Goal: Transaction & Acquisition: Subscribe to service/newsletter

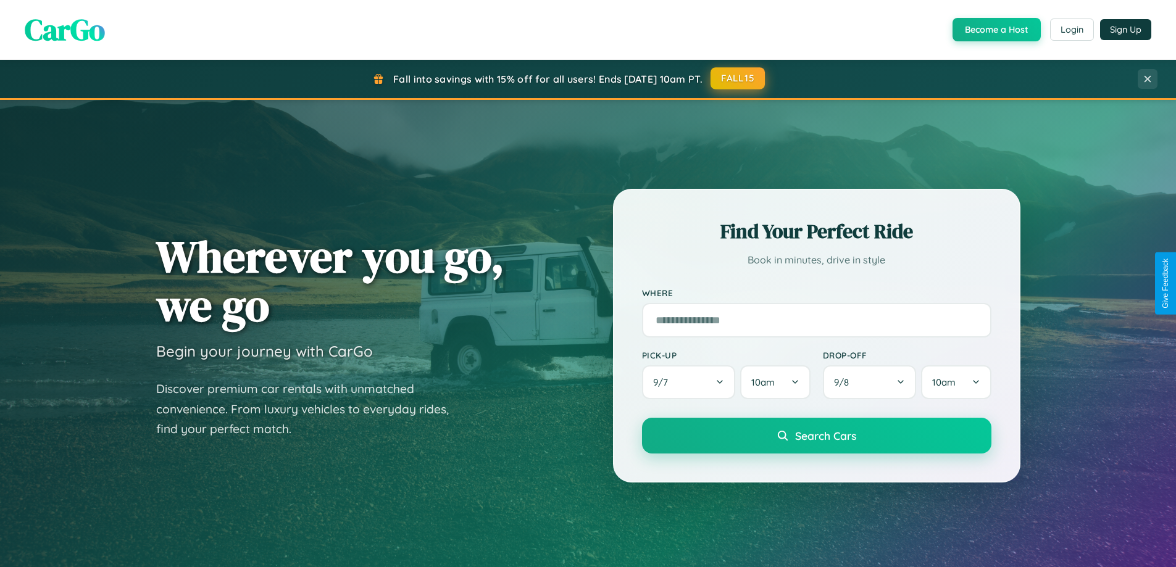
click at [738, 79] on button "FALL15" at bounding box center [738, 78] width 54 height 22
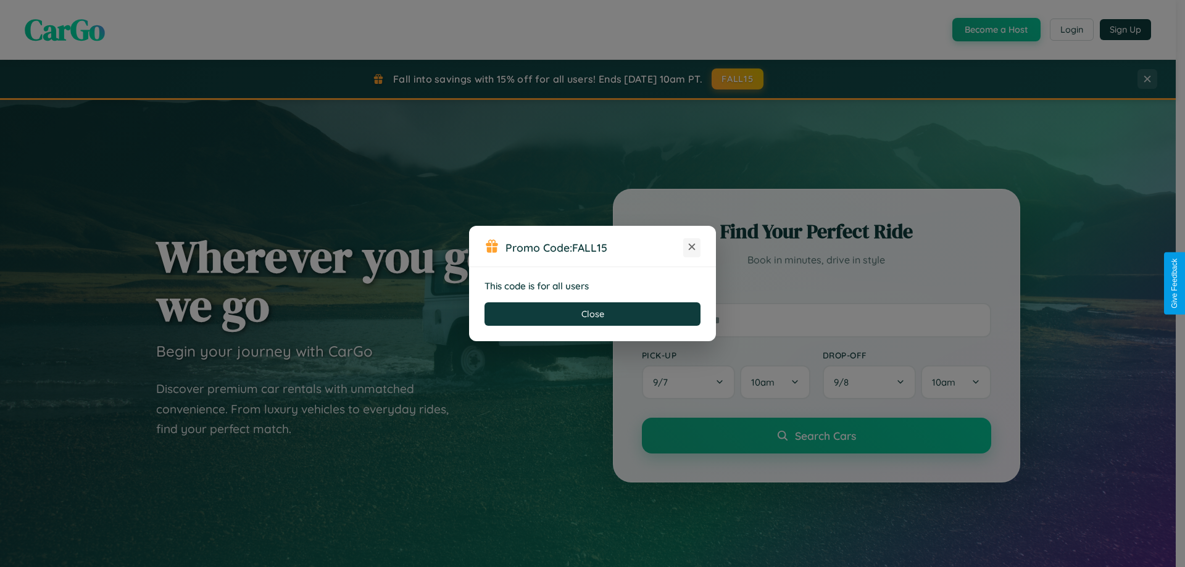
click at [692, 248] on icon at bounding box center [692, 247] width 12 height 12
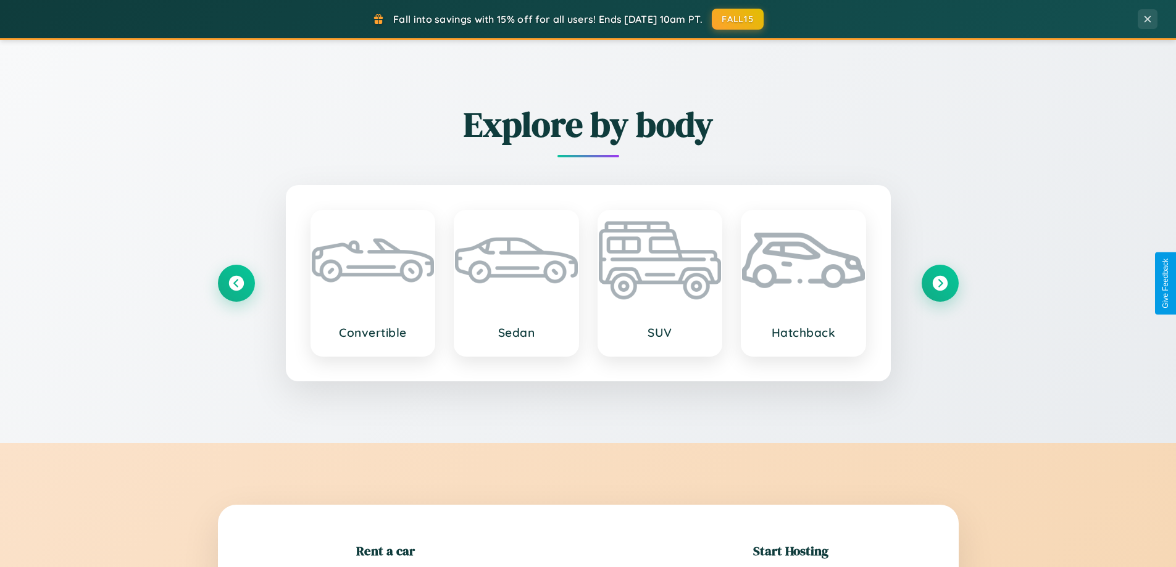
scroll to position [267, 0]
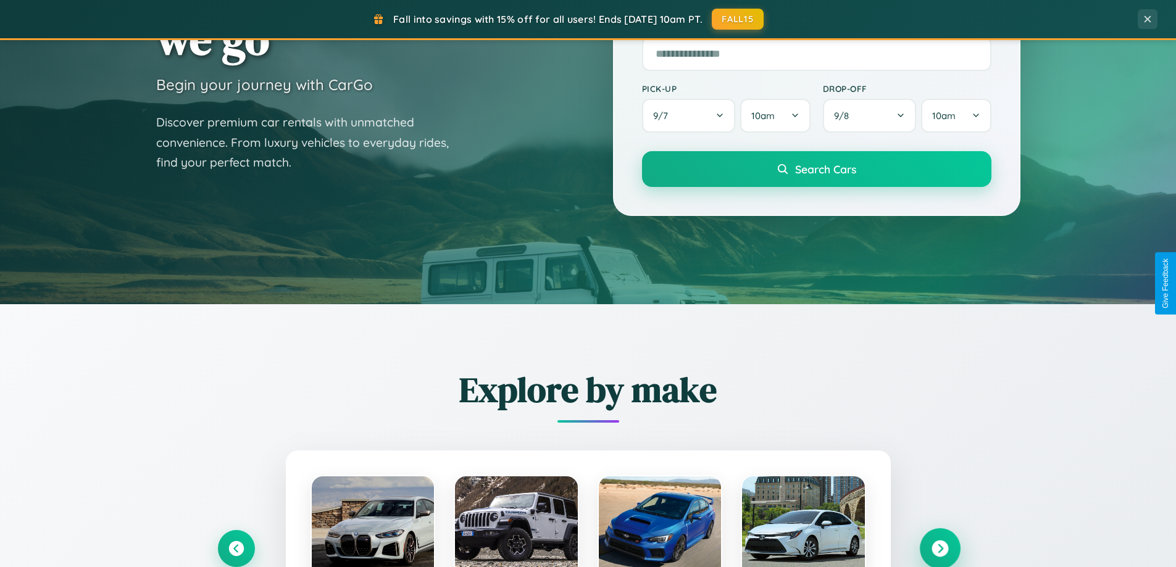
click at [940, 549] on icon at bounding box center [940, 549] width 17 height 17
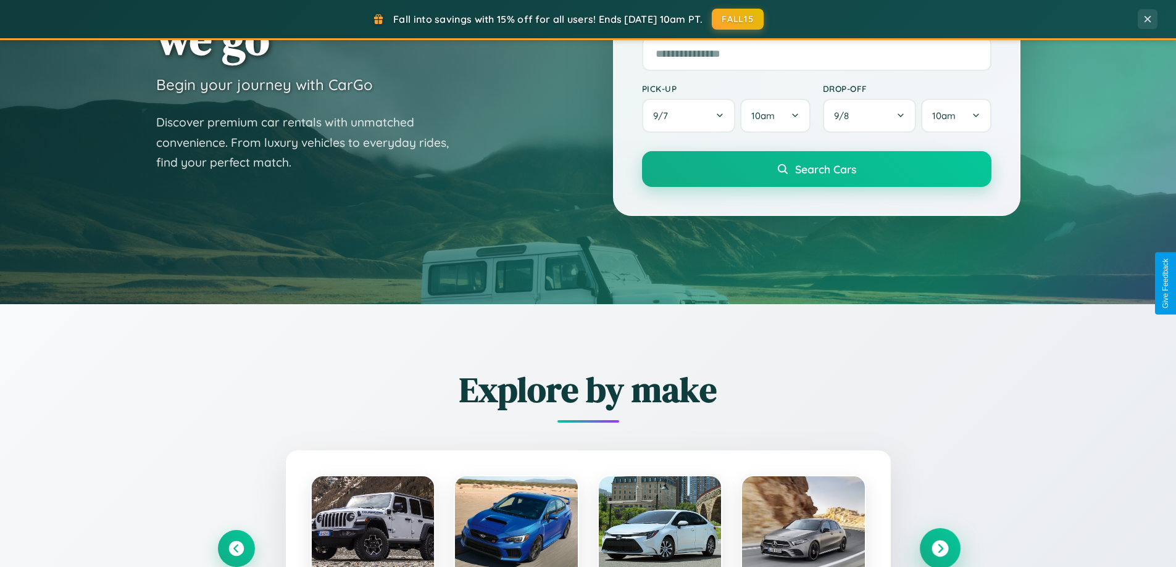
click at [940, 548] on icon at bounding box center [940, 549] width 17 height 17
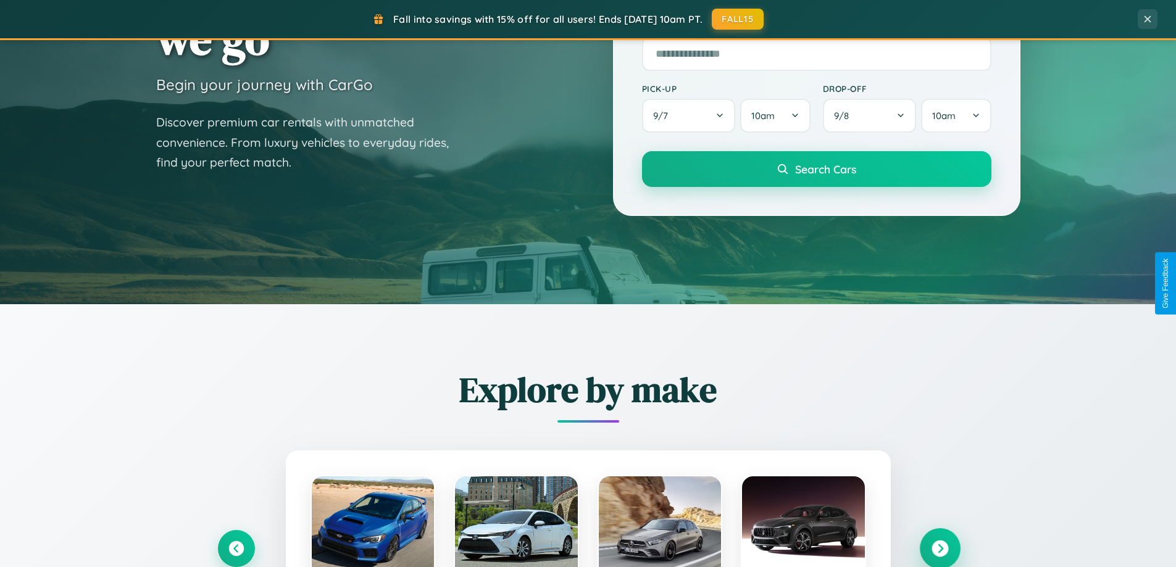
click at [940, 548] on icon at bounding box center [940, 549] width 17 height 17
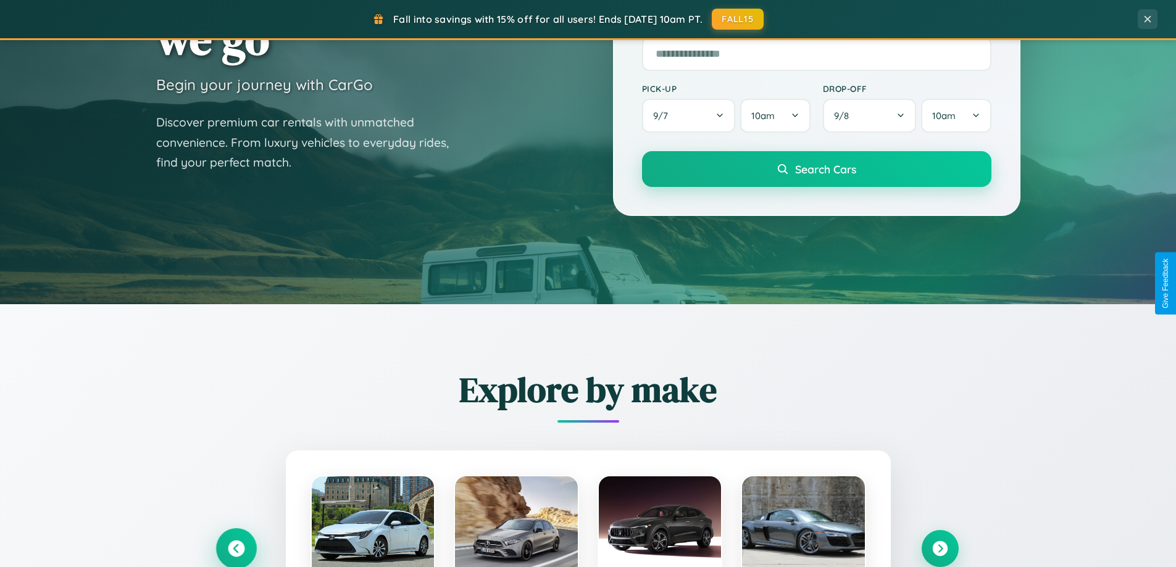
click at [236, 548] on icon at bounding box center [236, 549] width 17 height 17
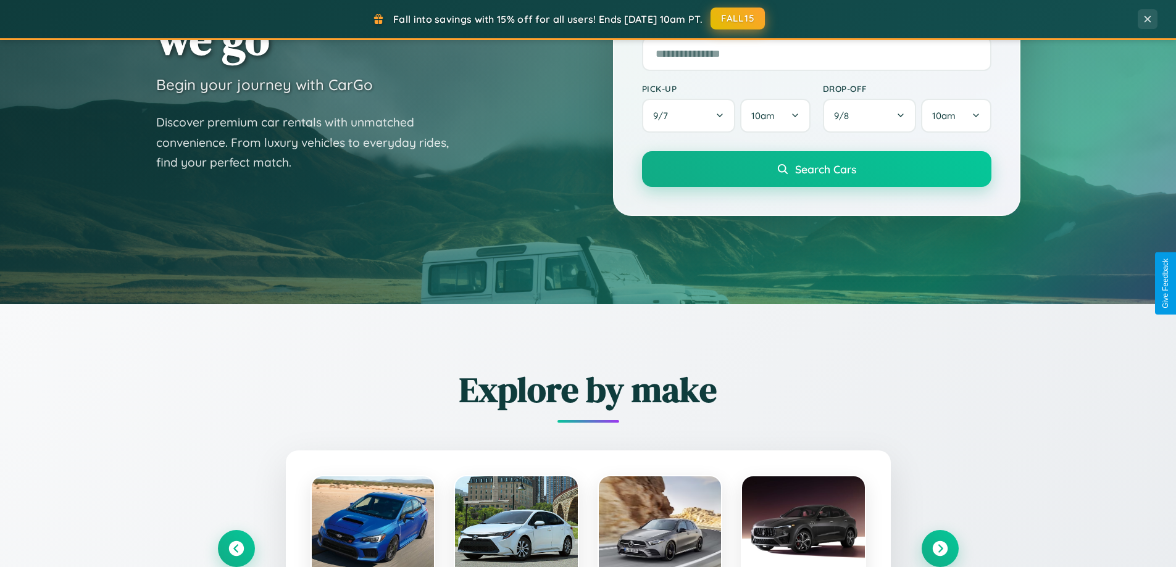
click at [738, 19] on button "FALL15" at bounding box center [738, 18] width 54 height 22
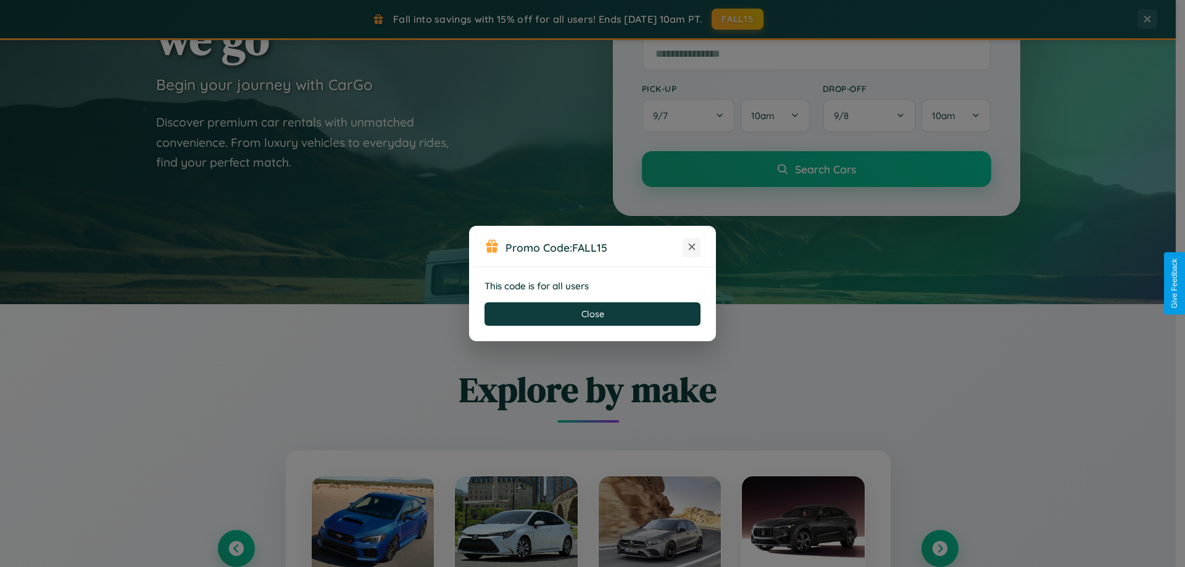
click at [692, 248] on icon at bounding box center [692, 247] width 12 height 12
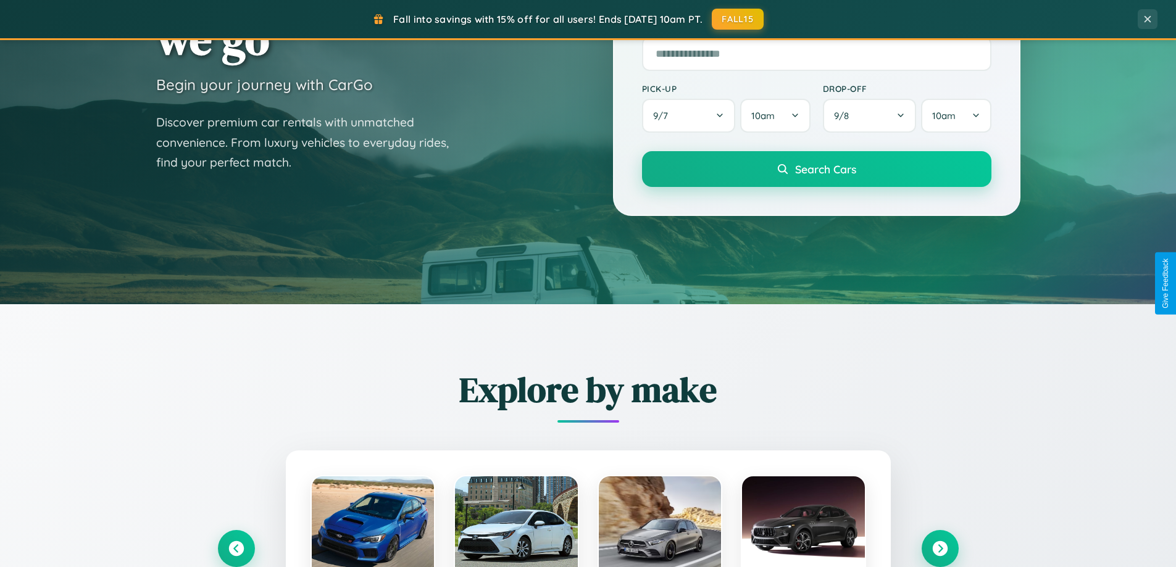
scroll to position [0, 0]
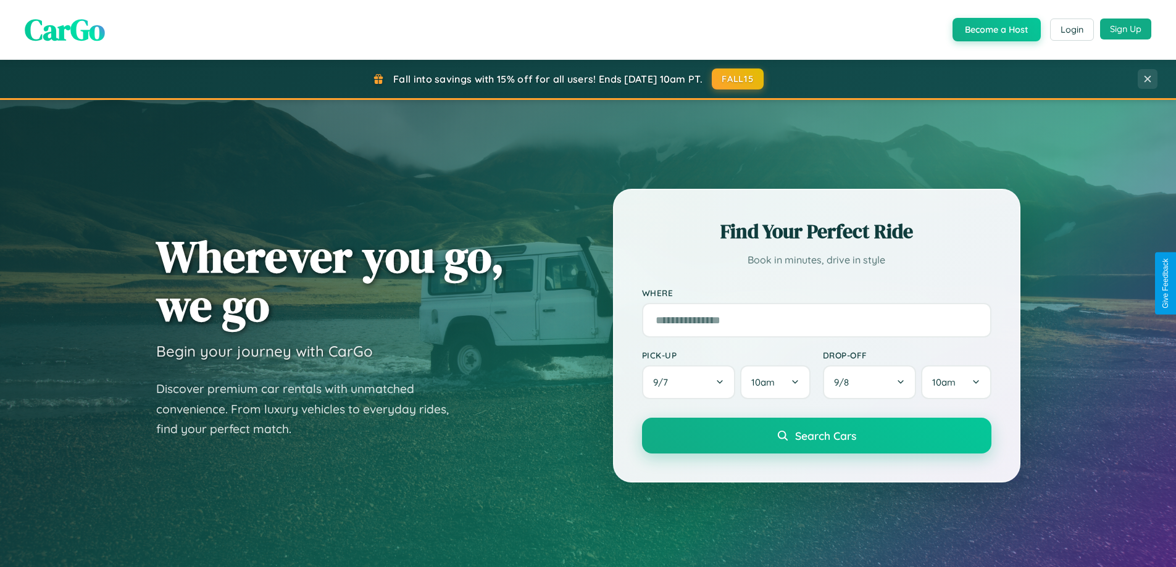
click at [1125, 29] on button "Sign Up" at bounding box center [1125, 29] width 51 height 21
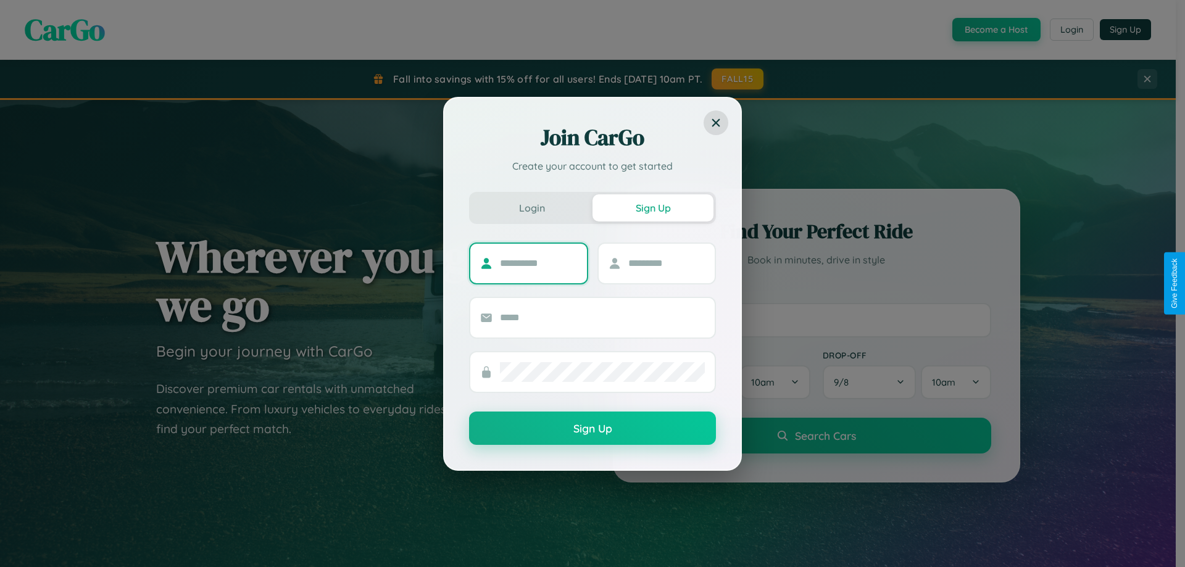
click at [538, 263] on input "text" at bounding box center [538, 264] width 77 height 20
type input "******"
click at [666, 263] on input "text" at bounding box center [666, 264] width 77 height 20
type input "******"
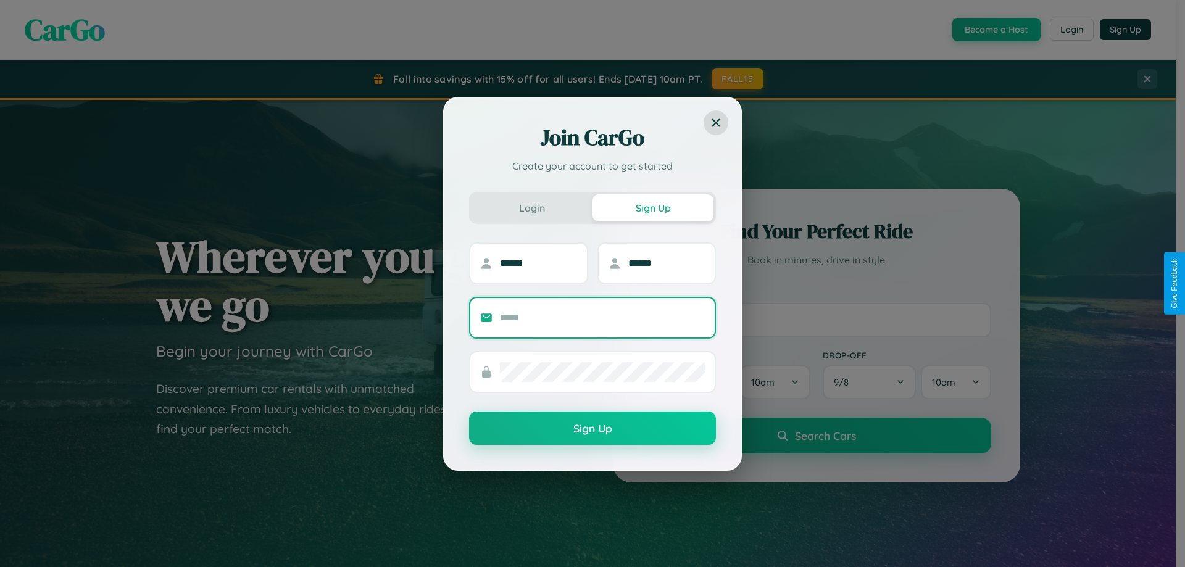
click at [603, 317] on input "text" at bounding box center [602, 318] width 205 height 20
type input "**********"
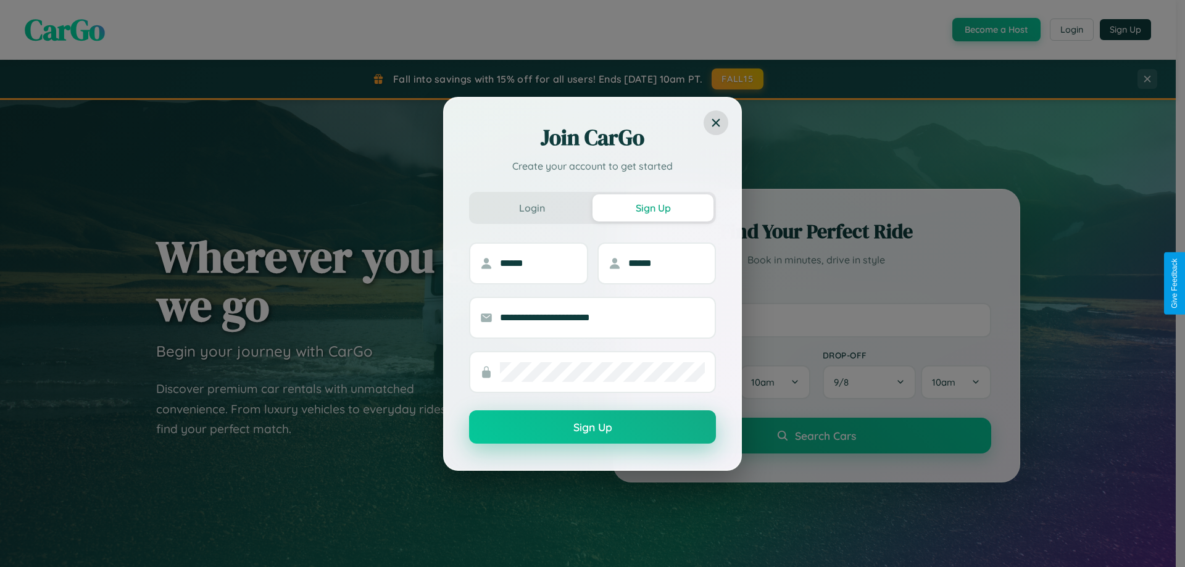
click at [593, 428] on button "Sign Up" at bounding box center [592, 427] width 247 height 33
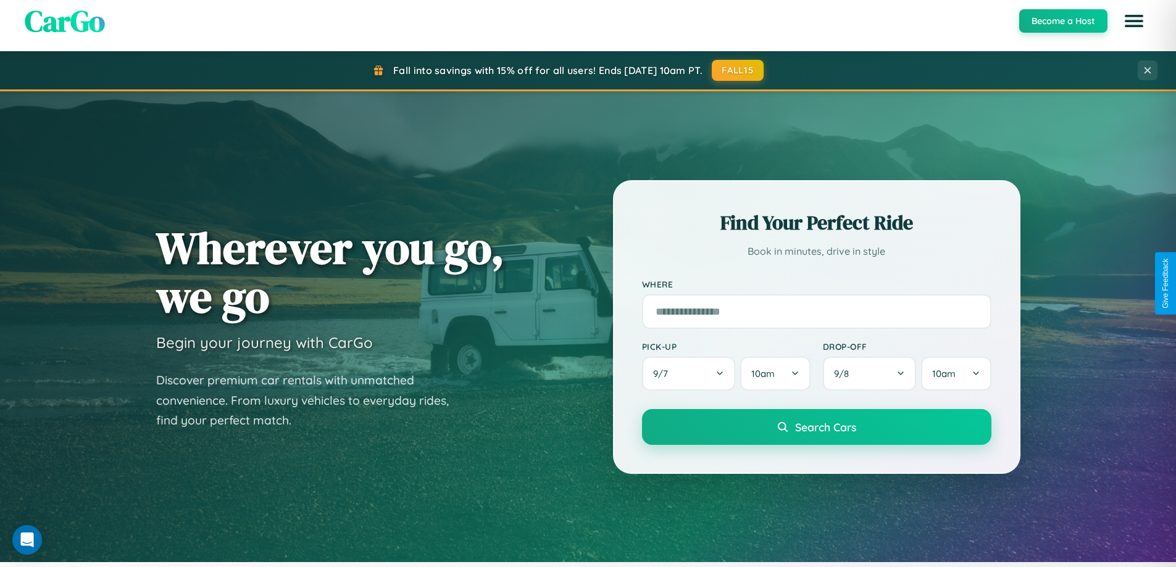
scroll to position [1983, 0]
